Goal: Use online tool/utility: Utilize a website feature to perform a specific function

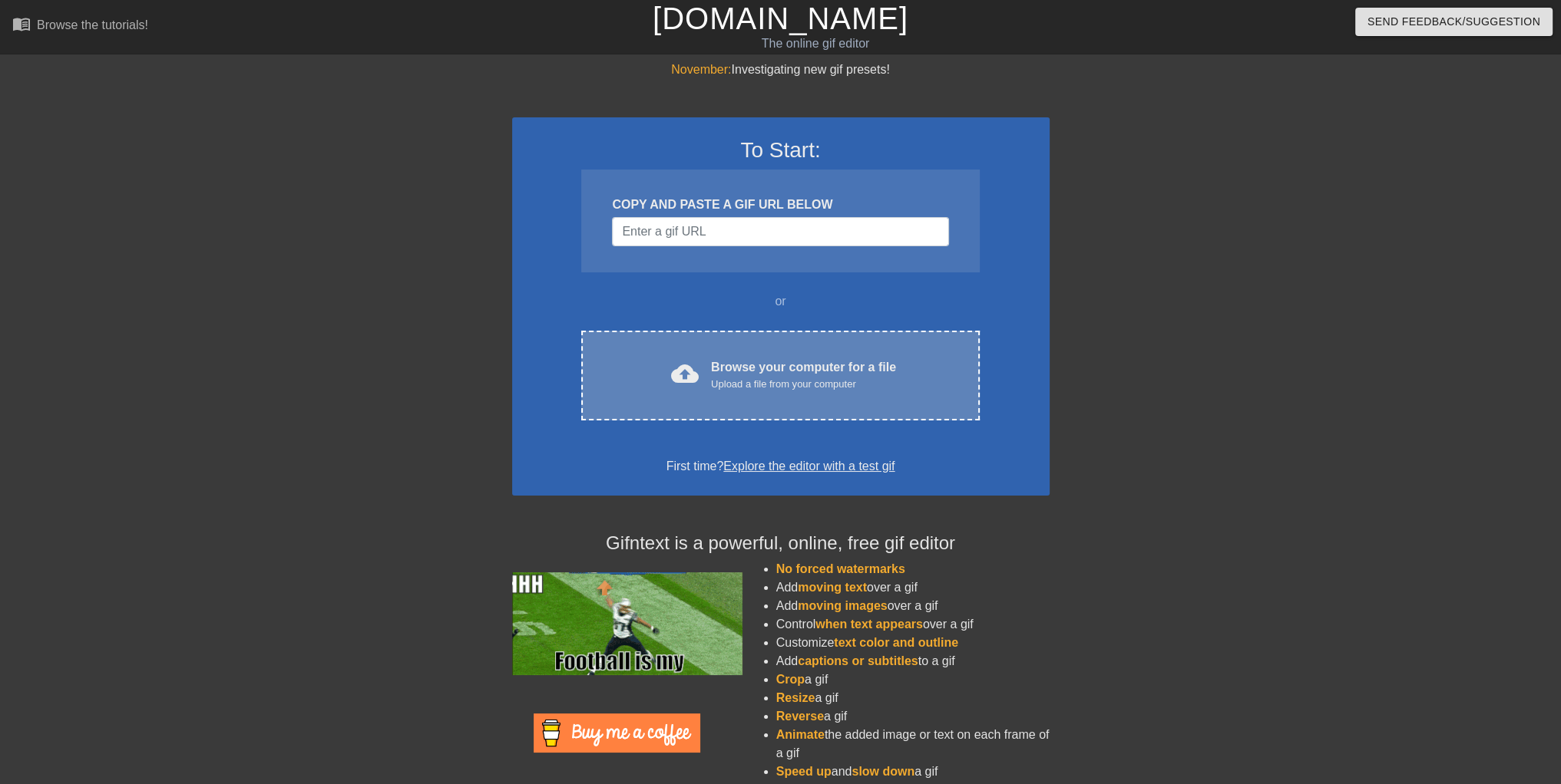
click at [751, 344] on div "cloud_upload Browse your computer for a file Upload a file from your computer C…" at bounding box center [780, 375] width 398 height 89
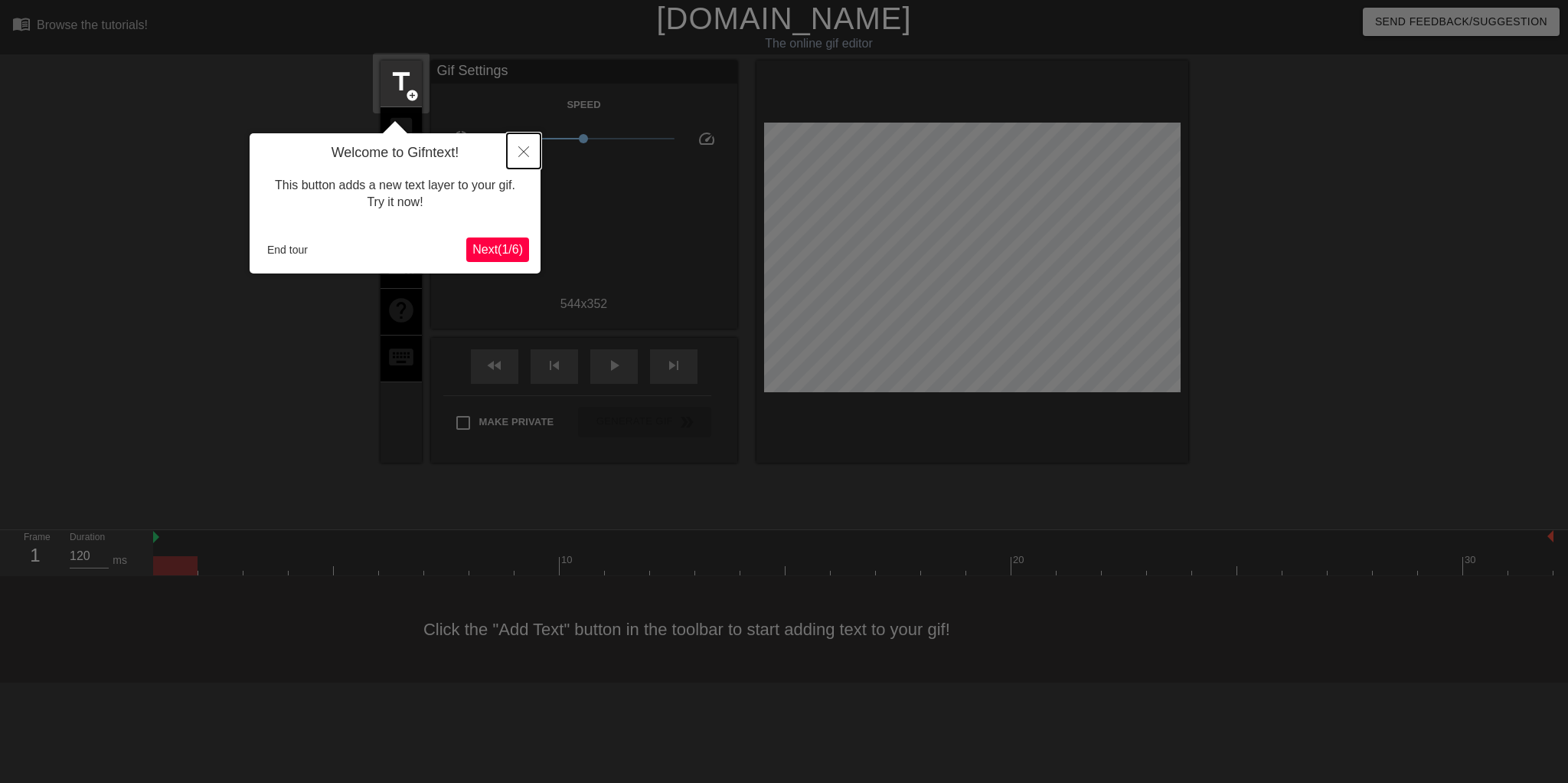
click at [519, 157] on icon "Close" at bounding box center [524, 152] width 11 height 11
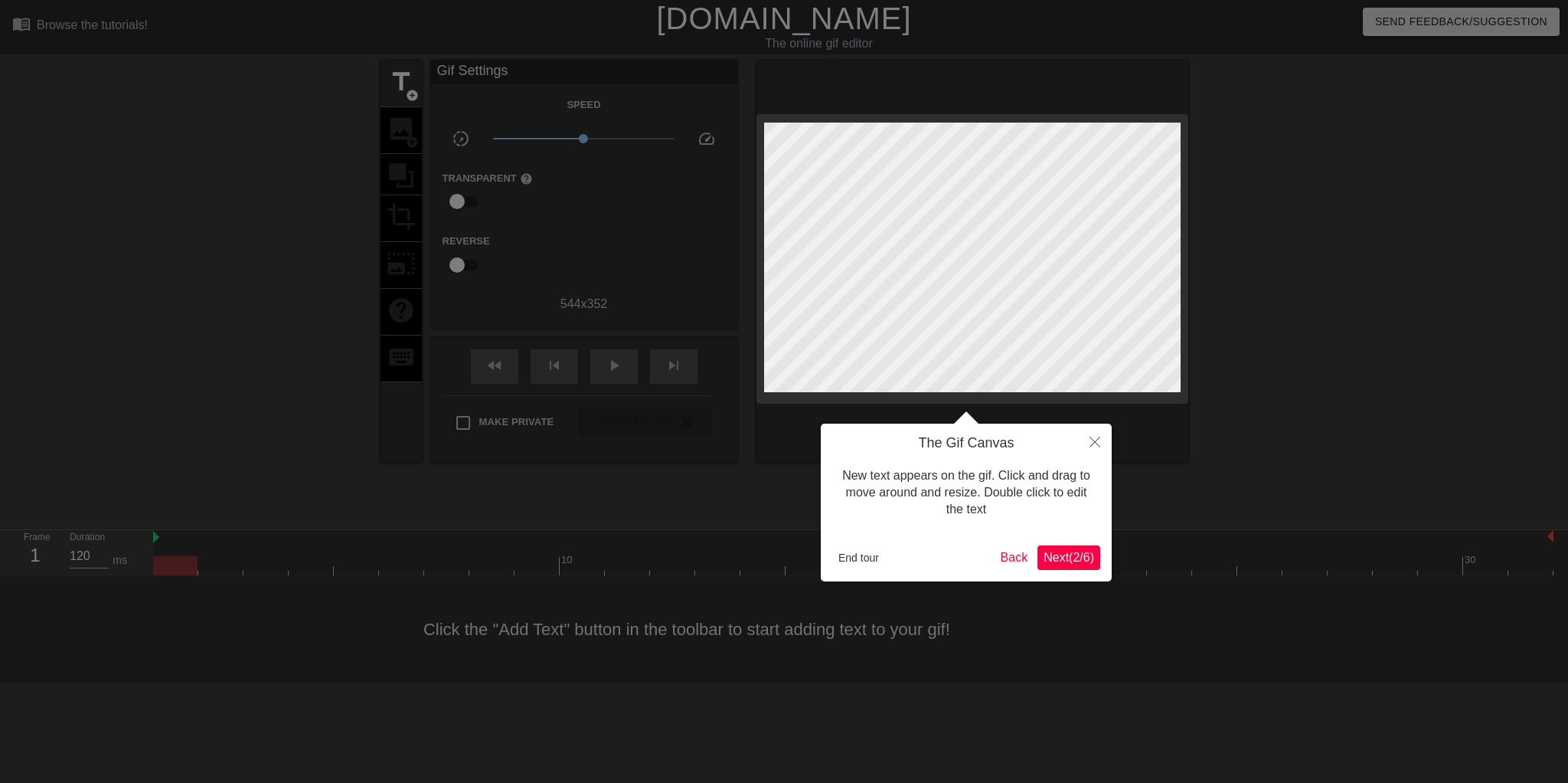
drag, startPoint x: 1013, startPoint y: 541, endPoint x: 1044, endPoint y: 550, distance: 32.3
click at [1014, 541] on div "The Gif Canvas New text appears on the gif. Click and drag to move around and r…" at bounding box center [966, 503] width 291 height 158
click at [1055, 552] on span "Next ( 2 / 6 )" at bounding box center [1068, 558] width 51 height 13
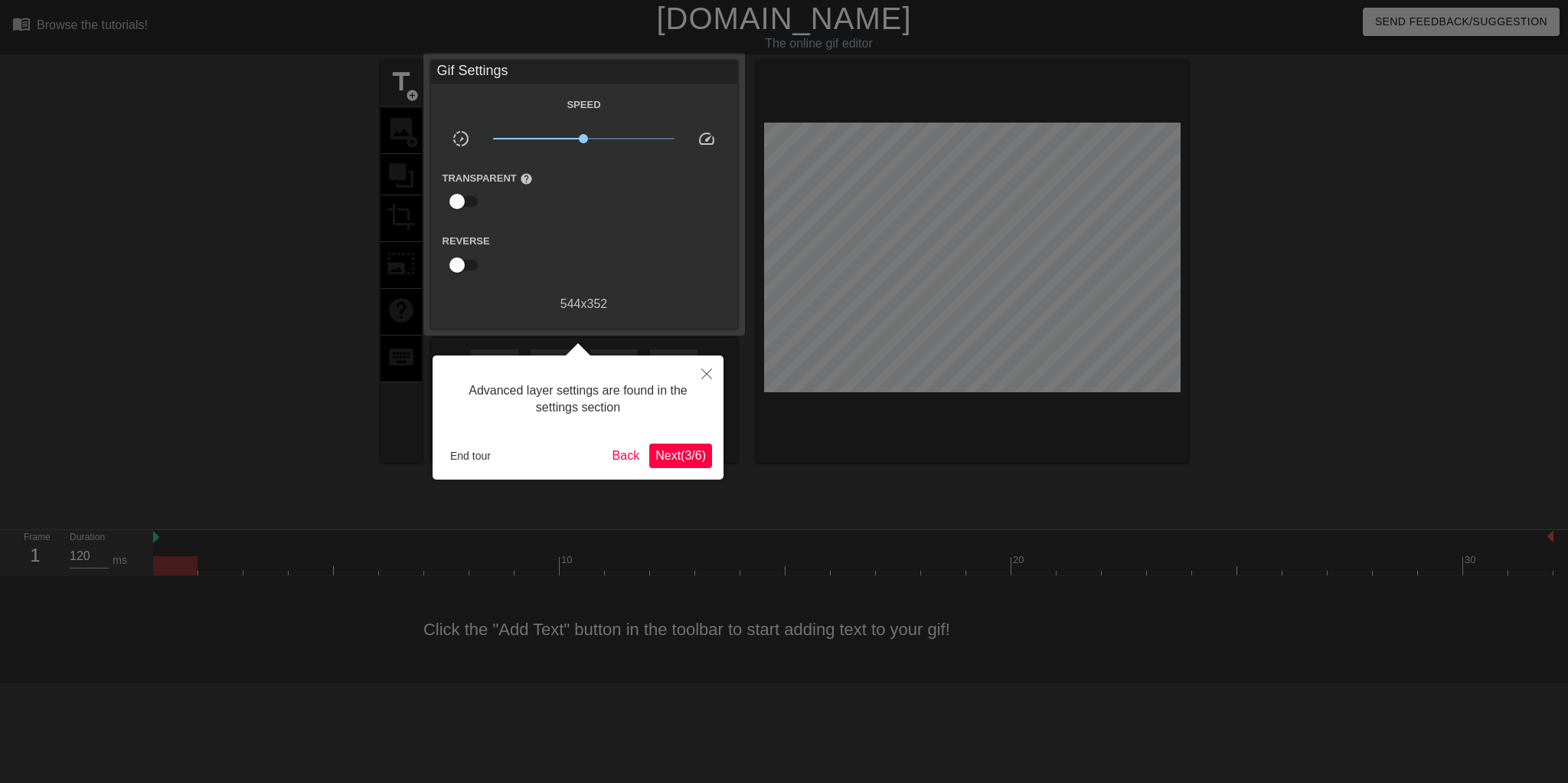
click at [682, 463] on button "Next ( 3 / 6 )" at bounding box center [680, 456] width 62 height 25
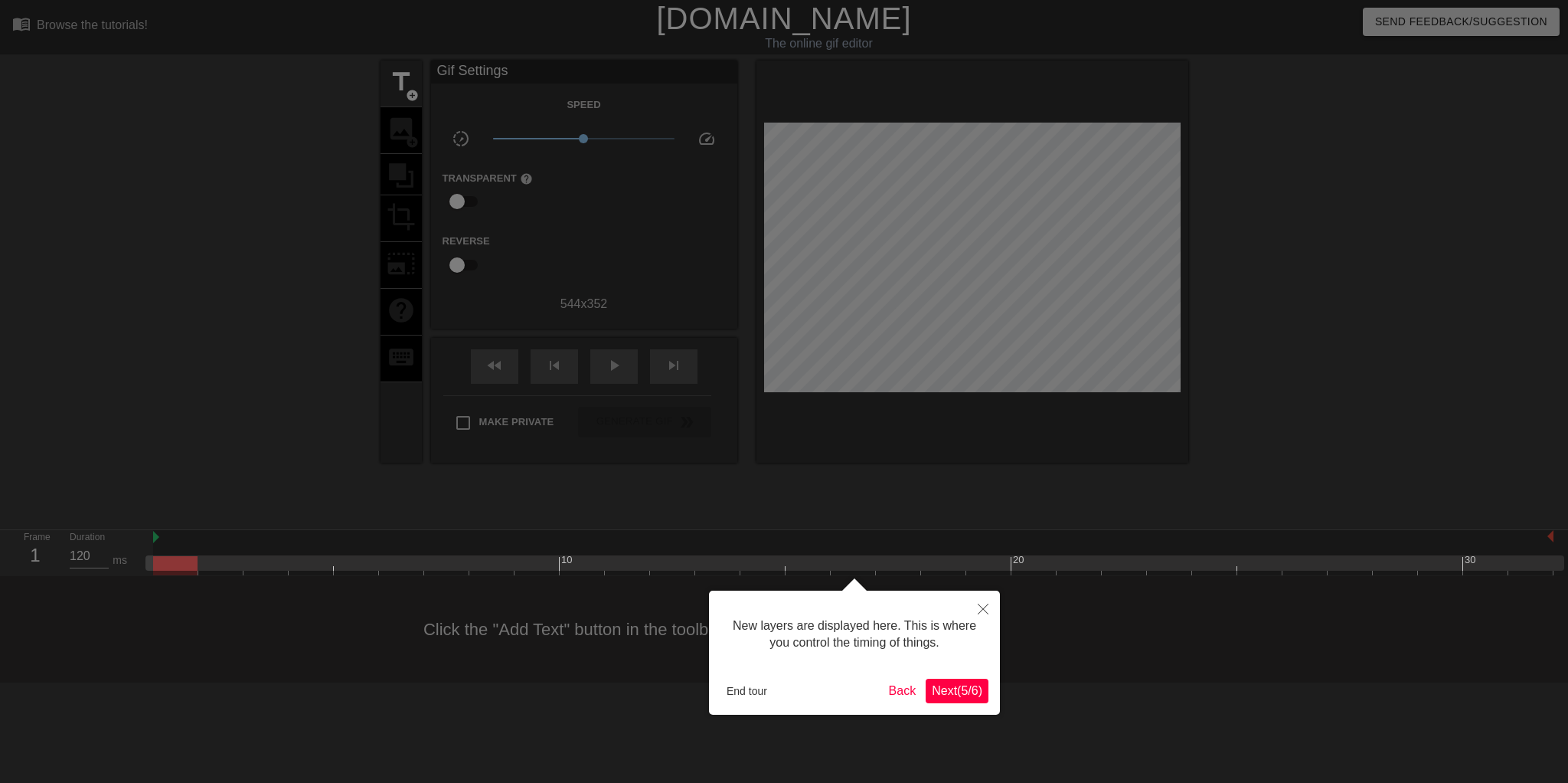
click at [954, 687] on span "Next ( 5 / 6 )" at bounding box center [957, 691] width 51 height 13
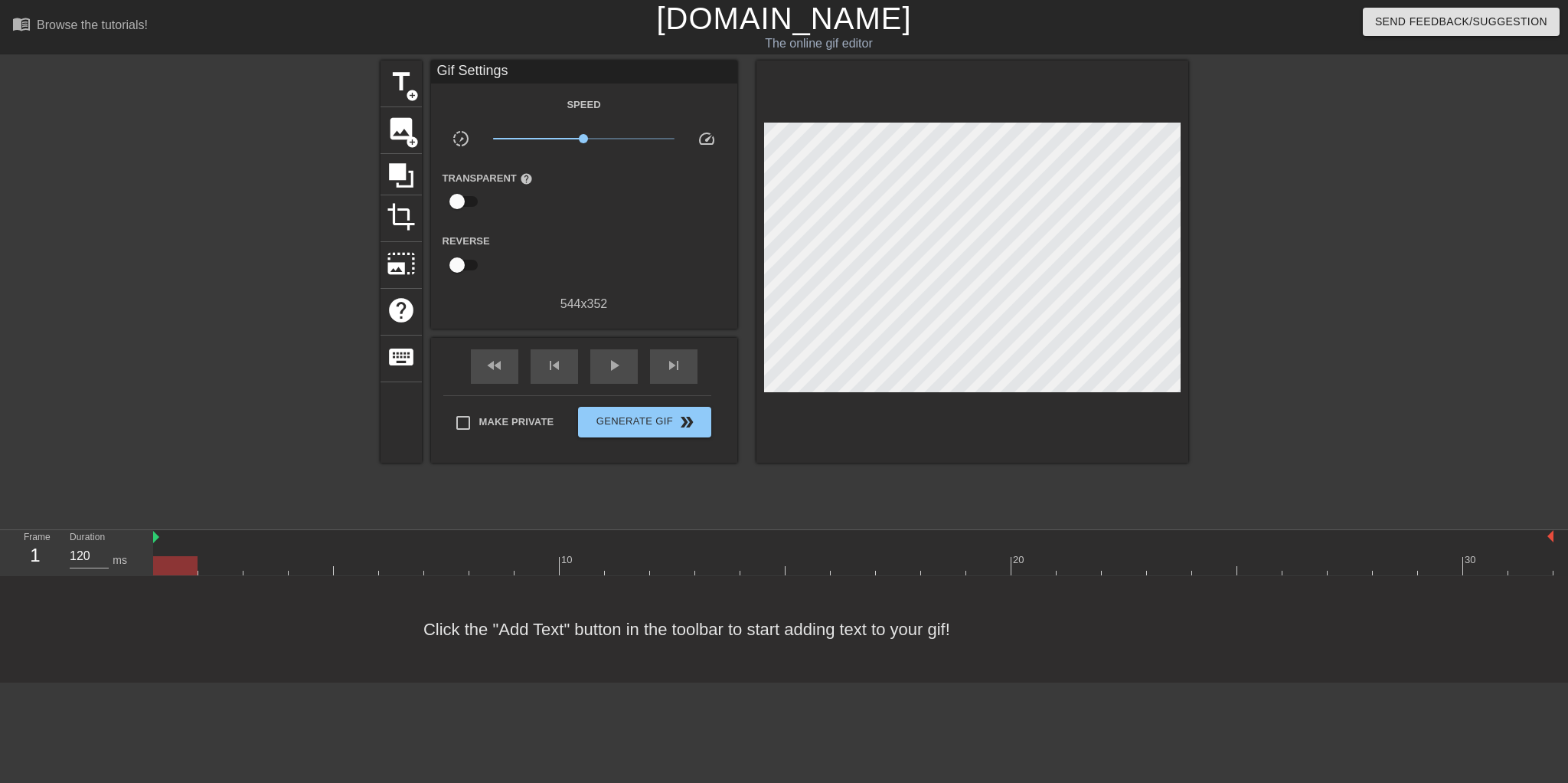
click at [1556, 536] on div at bounding box center [1554, 538] width 8 height 15
drag, startPoint x: 1550, startPoint y: 535, endPoint x: 1532, endPoint y: 536, distance: 18.0
click at [598, 371] on div "play_arrow" at bounding box center [615, 367] width 48 height 35
drag, startPoint x: 1550, startPoint y: 535, endPoint x: 1428, endPoint y: 546, distance: 122.5
click at [1428, 546] on div "10 20 30" at bounding box center [854, 553] width 1401 height 45
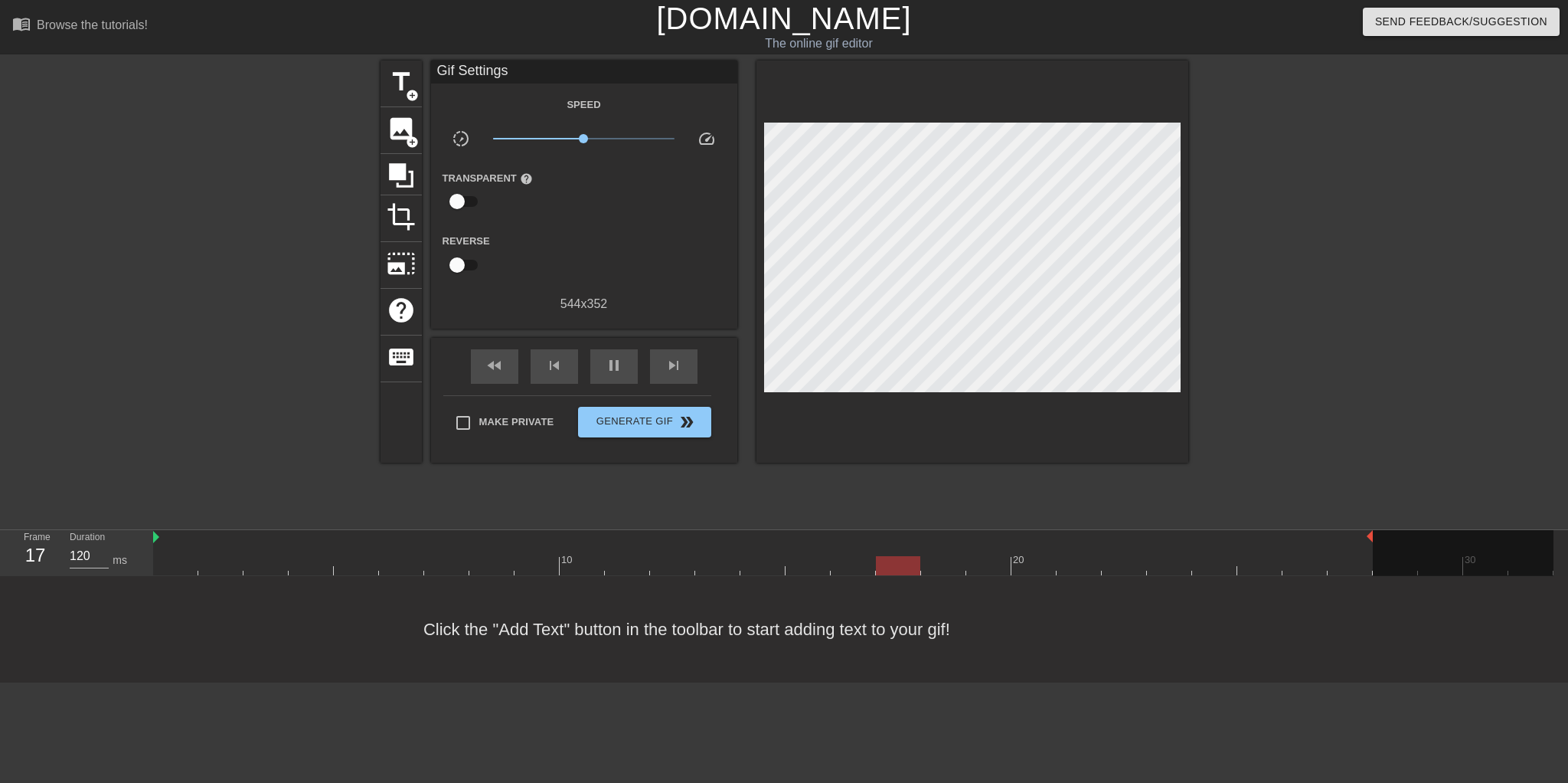
drag, startPoint x: 1416, startPoint y: 534, endPoint x: 1378, endPoint y: 542, distance: 38.8
click at [1378, 542] on div "10 20 30" at bounding box center [854, 553] width 1401 height 45
drag, startPoint x: 1369, startPoint y: 536, endPoint x: 1342, endPoint y: 541, distance: 27.5
click at [1342, 541] on div "10 20 30" at bounding box center [854, 553] width 1401 height 45
drag, startPoint x: 1326, startPoint y: 536, endPoint x: 1278, endPoint y: 542, distance: 48.4
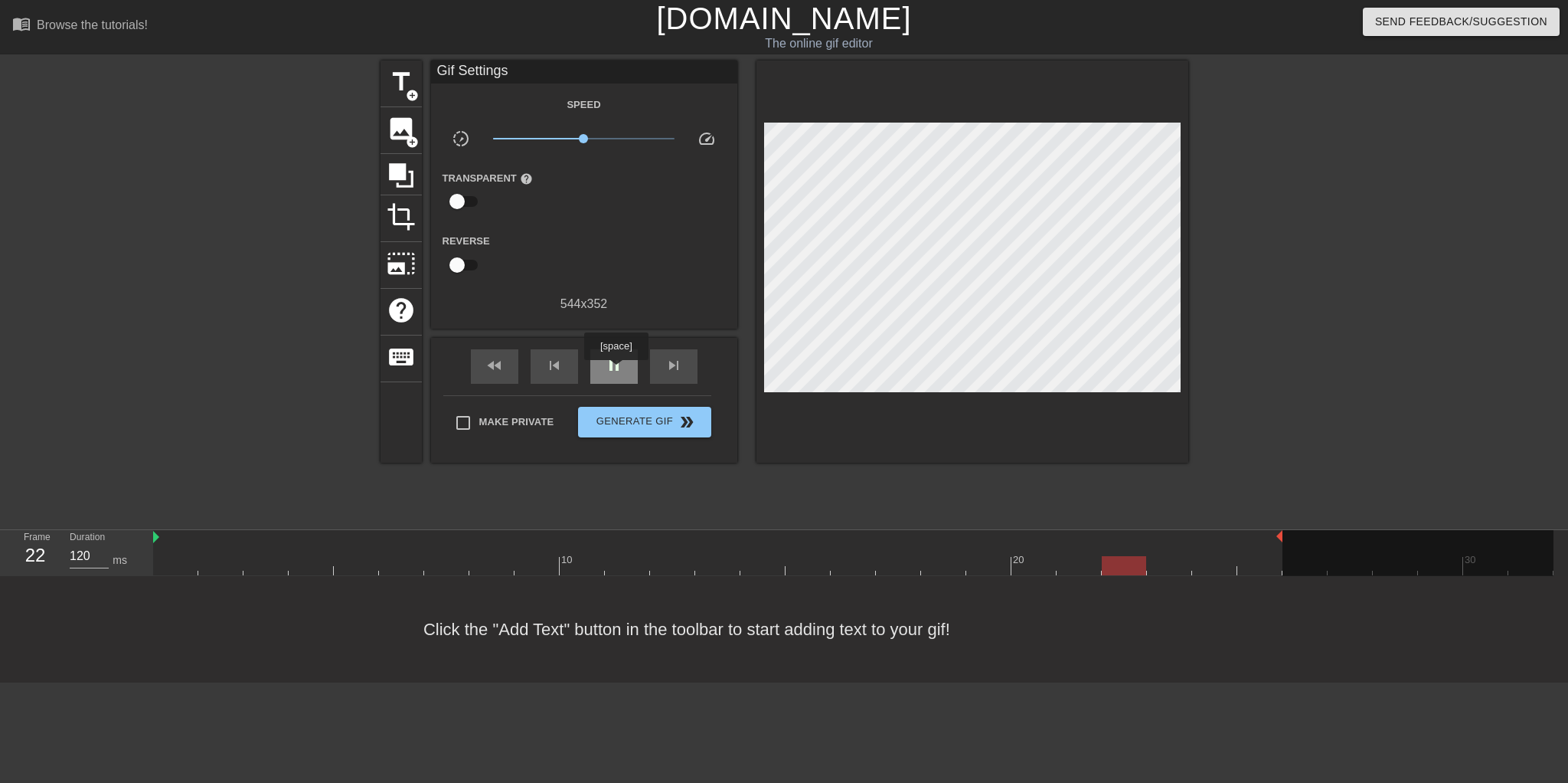
click at [616, 371] on span "pause" at bounding box center [614, 365] width 18 height 18
click at [1432, 268] on div at bounding box center [1322, 290] width 230 height 460
click at [619, 368] on span "play_arrow" at bounding box center [614, 365] width 18 height 18
click at [1356, 292] on div at bounding box center [1322, 290] width 230 height 460
type input "120"
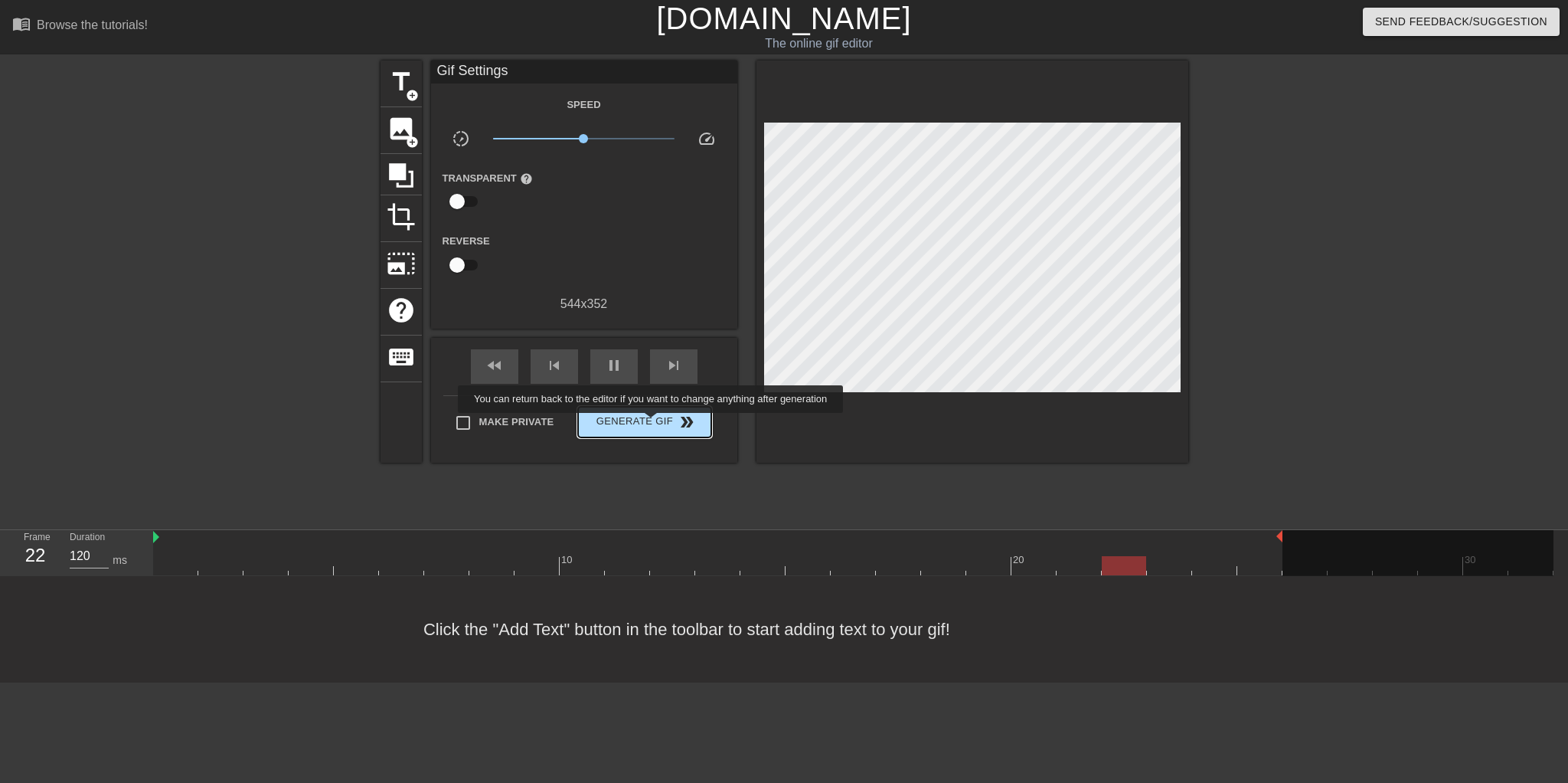
click at [652, 424] on span "Generate Gif double_arrow" at bounding box center [644, 421] width 120 height 18
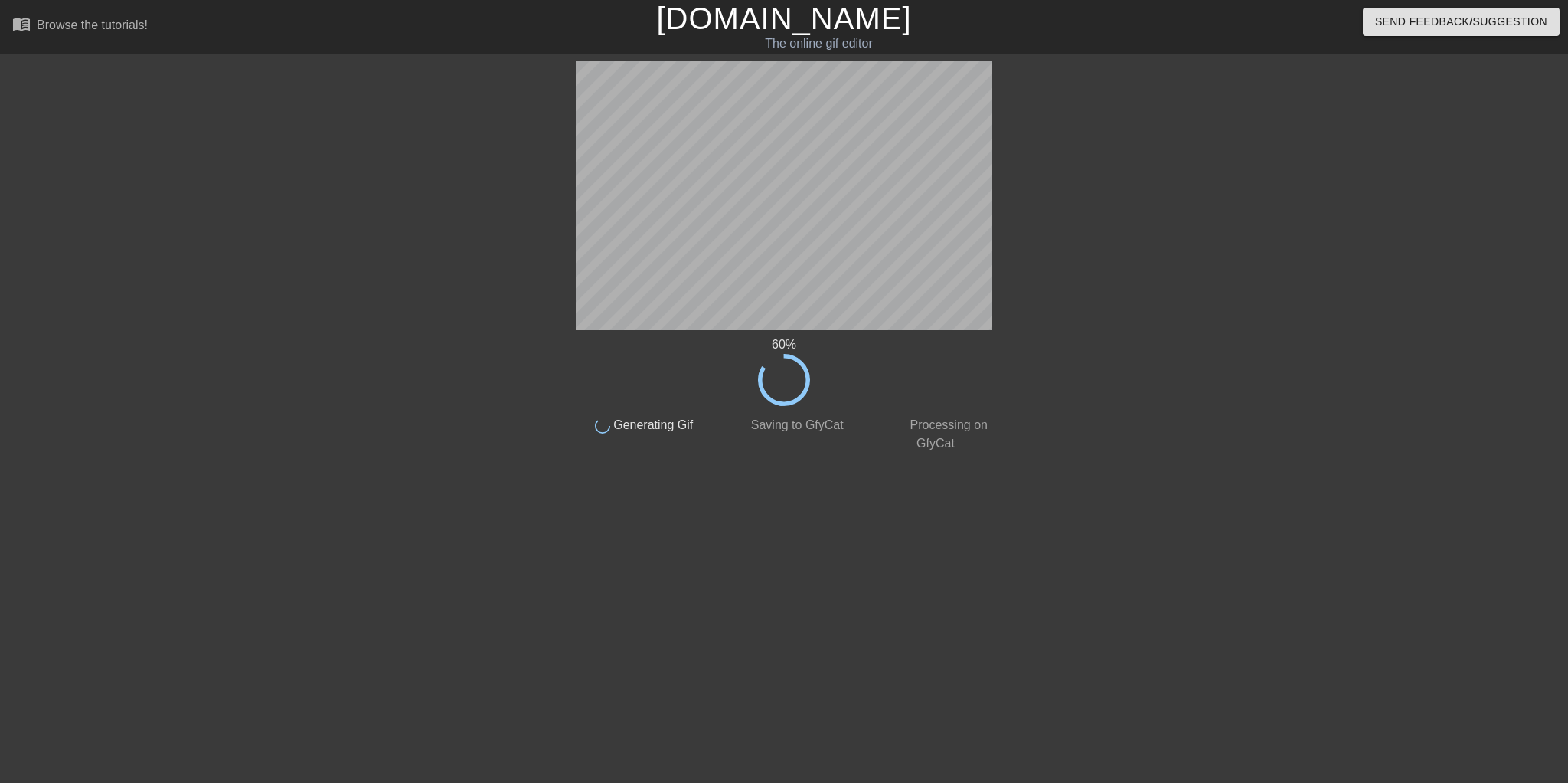
click at [1247, 132] on div "60 % done Generating Gif done Saving to GfyCat done Processing on GfyCat title …" at bounding box center [784, 290] width 1568 height 460
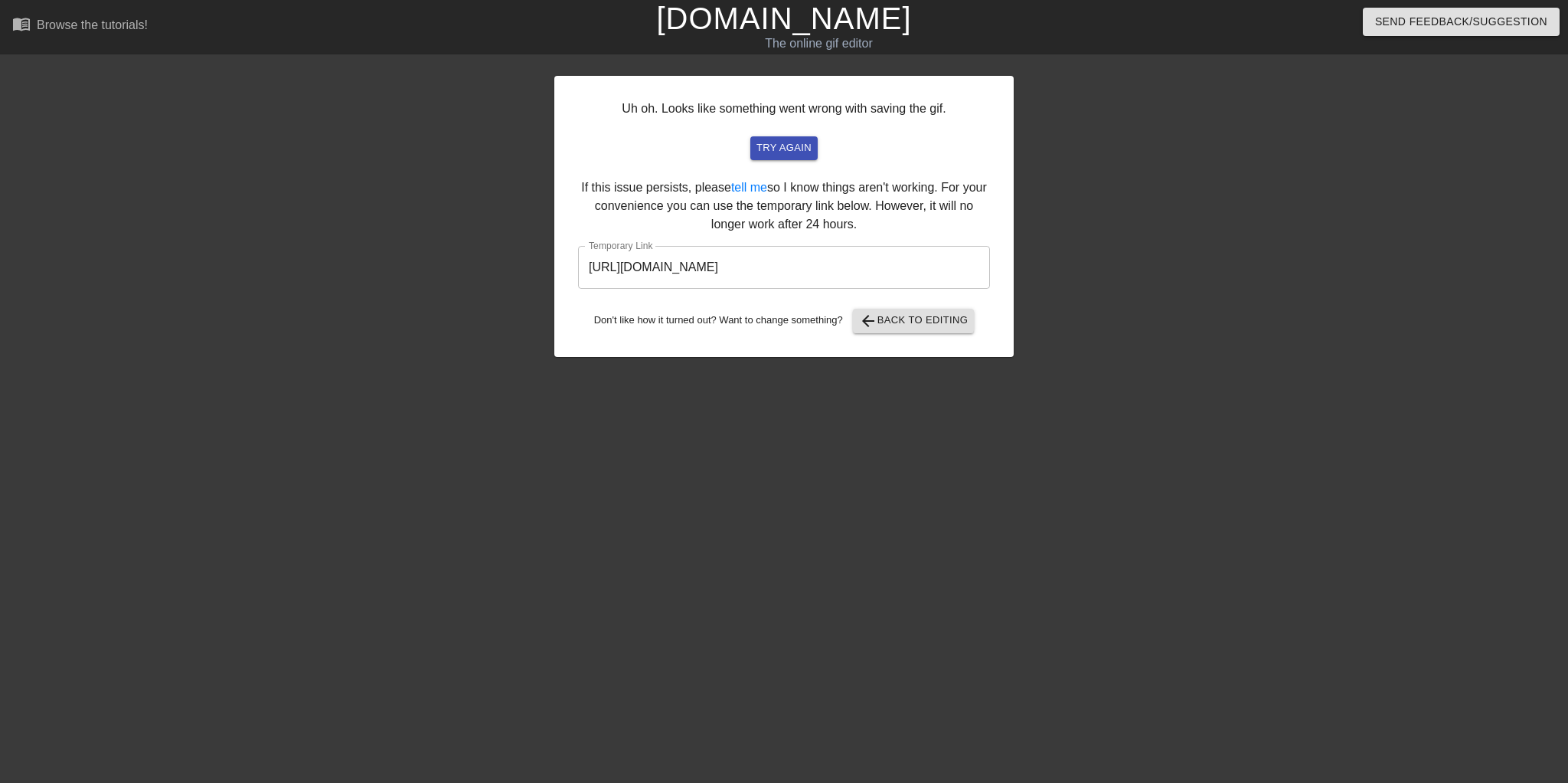
click at [1307, 206] on div "Uh oh. Looks like something went wrong with saving the gif. try again If this i…" at bounding box center [784, 290] width 1568 height 460
drag, startPoint x: 921, startPoint y: 267, endPoint x: 538, endPoint y: 287, distance: 383.5
click at [538, 287] on div "Uh oh. Looks like something went wrong with saving the gif. try again If this i…" at bounding box center [784, 290] width 1568 height 460
